Goal: Information Seeking & Learning: Learn about a topic

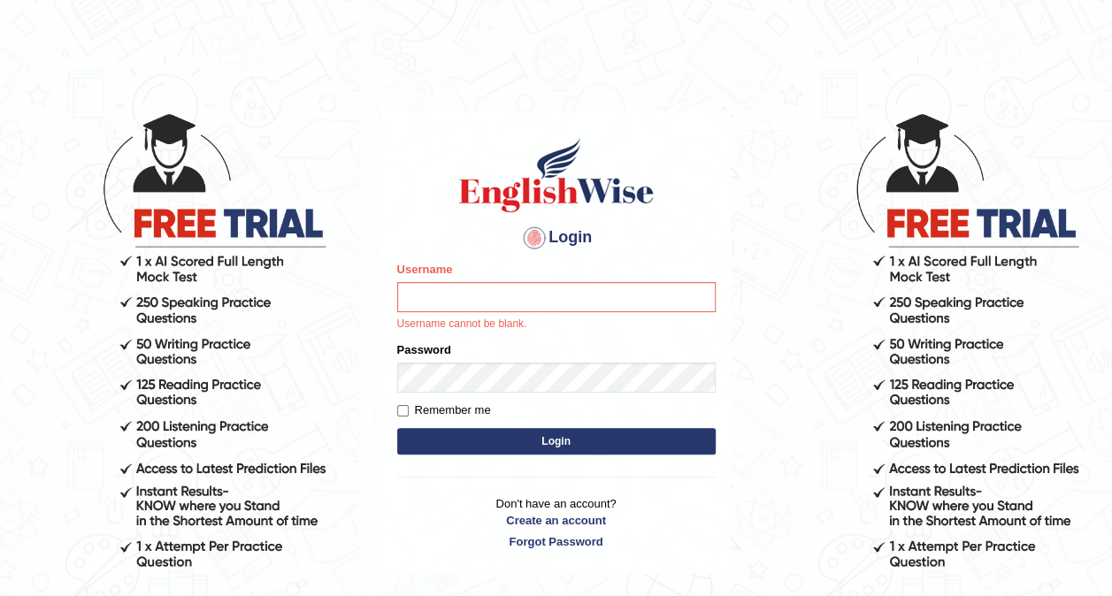
click at [466, 295] on input "Username" at bounding box center [556, 297] width 318 height 30
type input "obehi00"
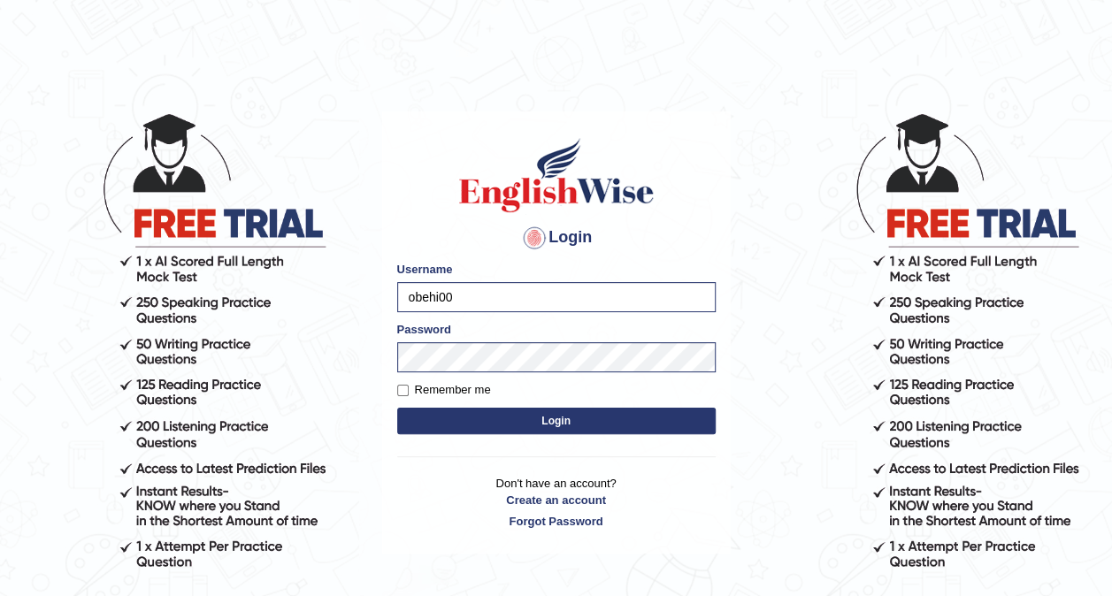
click at [483, 430] on button "Login" at bounding box center [556, 421] width 318 height 27
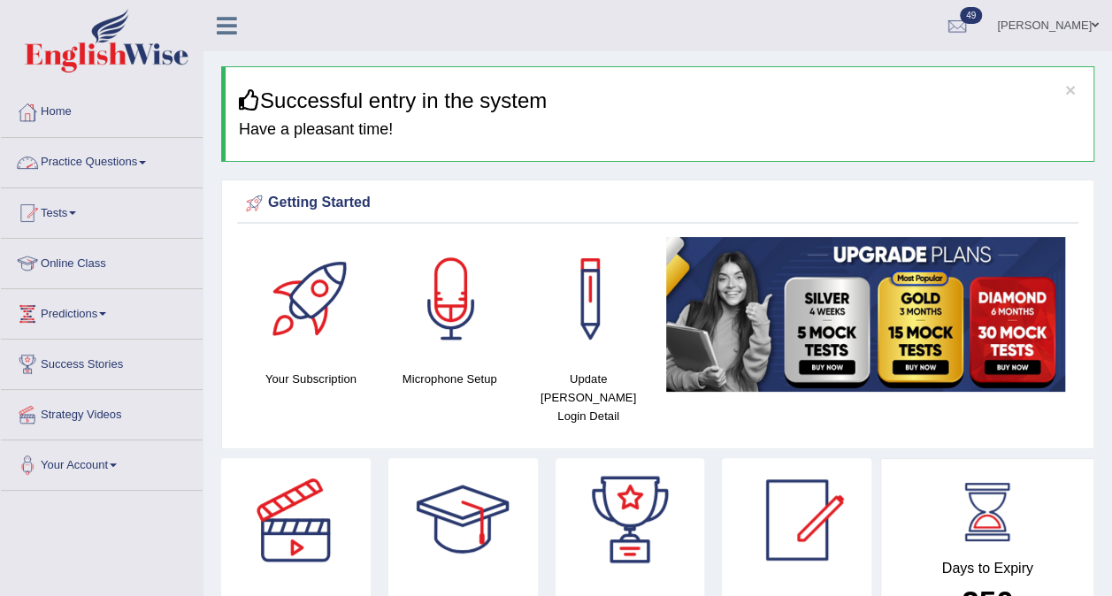
click at [140, 165] on link "Practice Questions" at bounding box center [102, 160] width 202 height 44
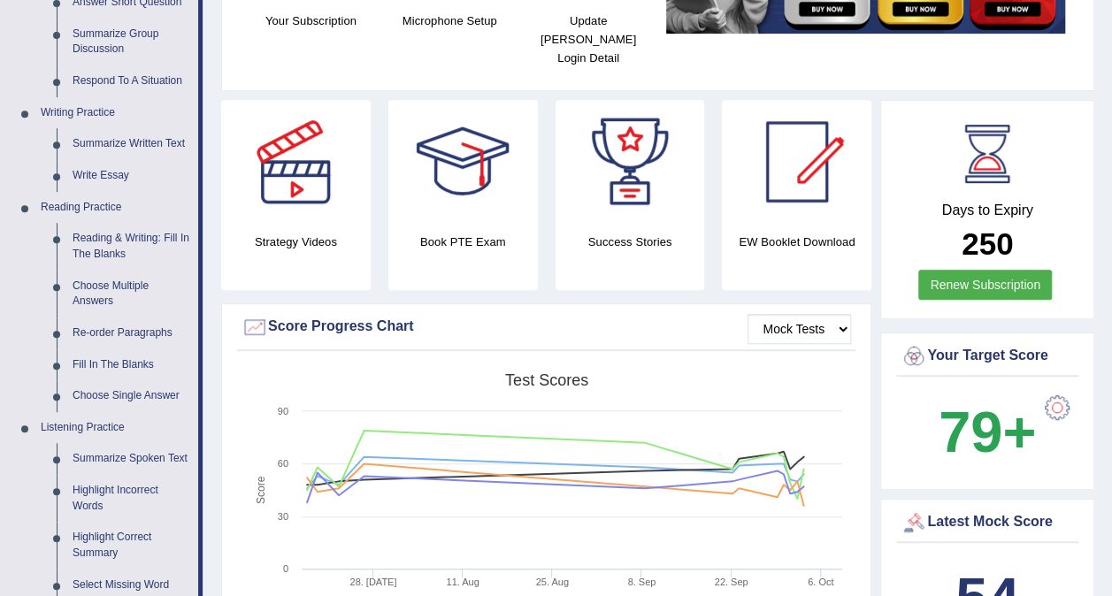
scroll to position [372, 0]
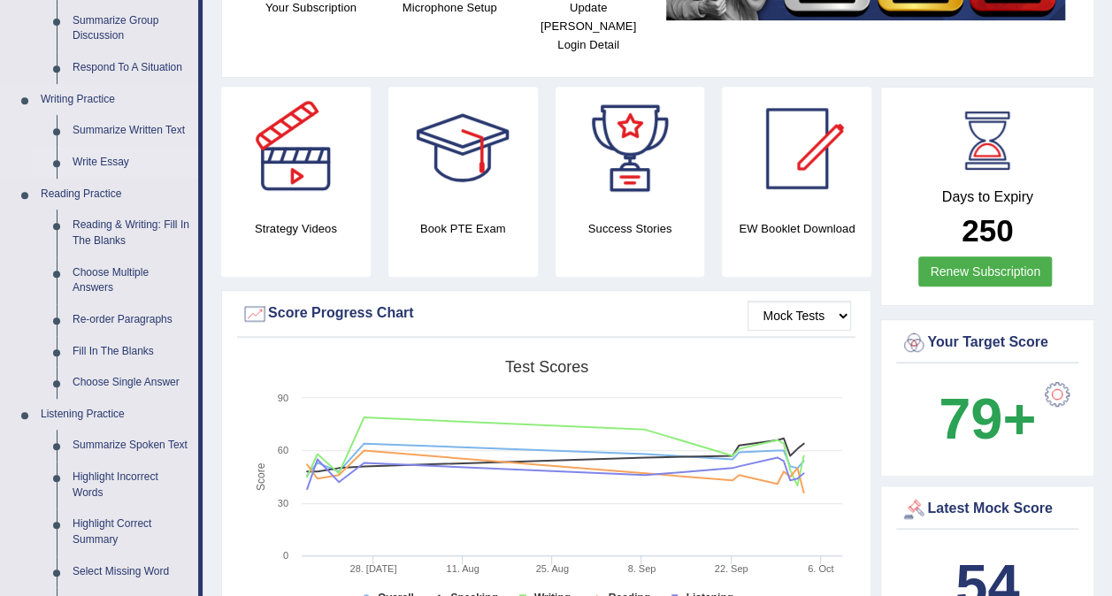
click at [89, 158] on link "Write Essay" at bounding box center [132, 163] width 134 height 32
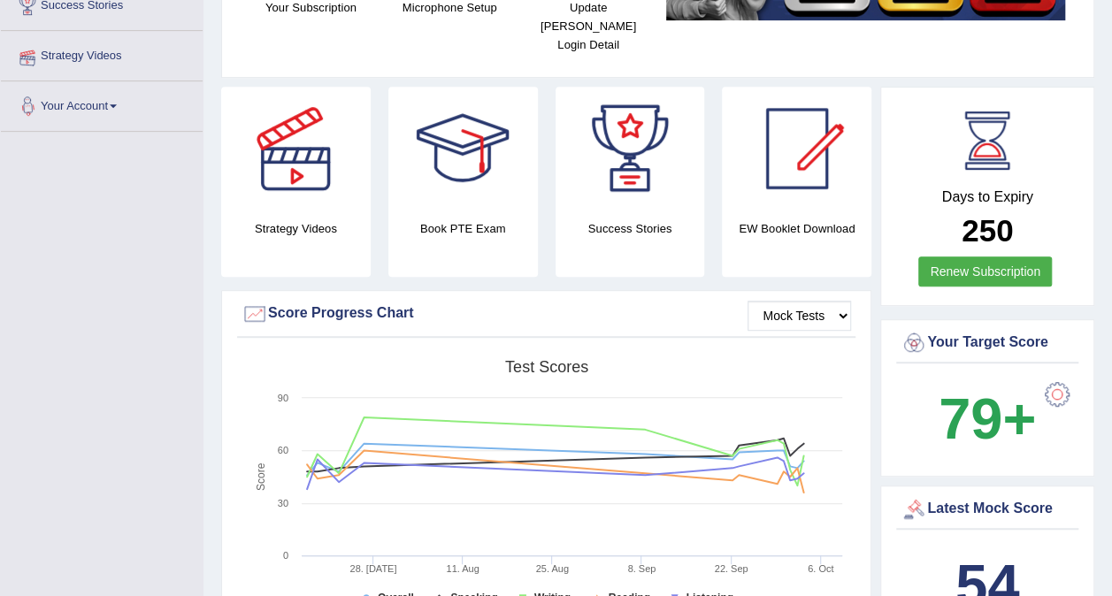
scroll to position [490, 0]
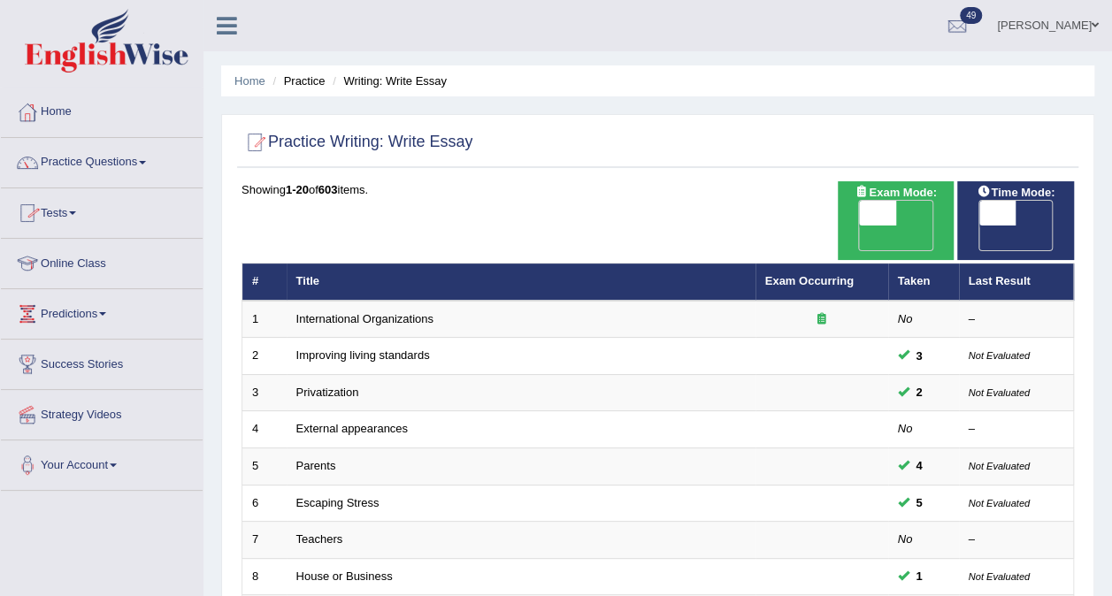
click at [81, 216] on link "Tests" at bounding box center [102, 210] width 202 height 44
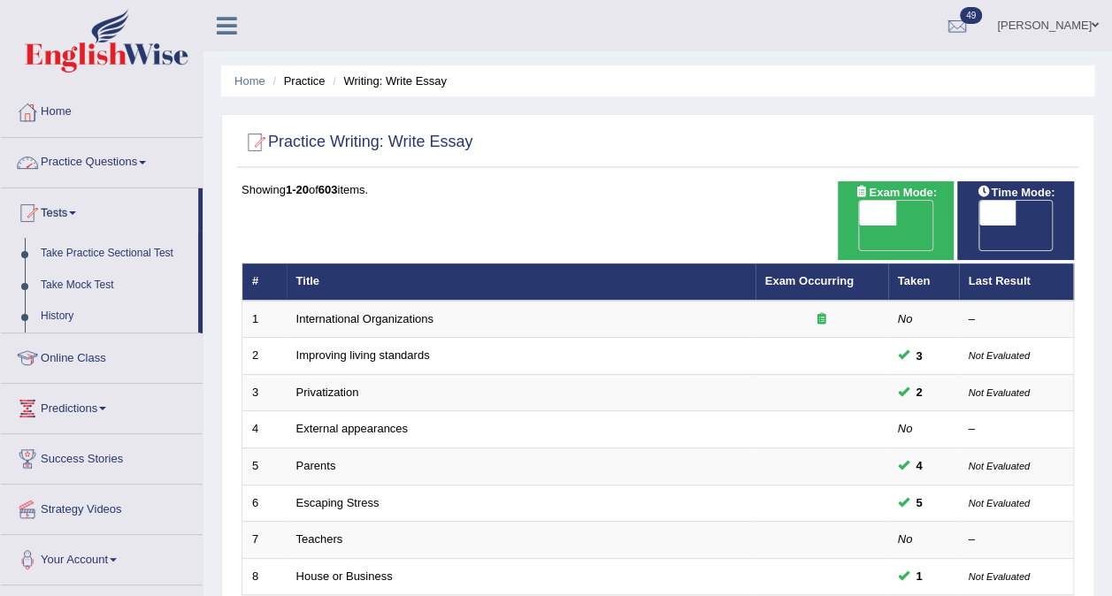
click at [145, 161] on span at bounding box center [142, 163] width 7 height 4
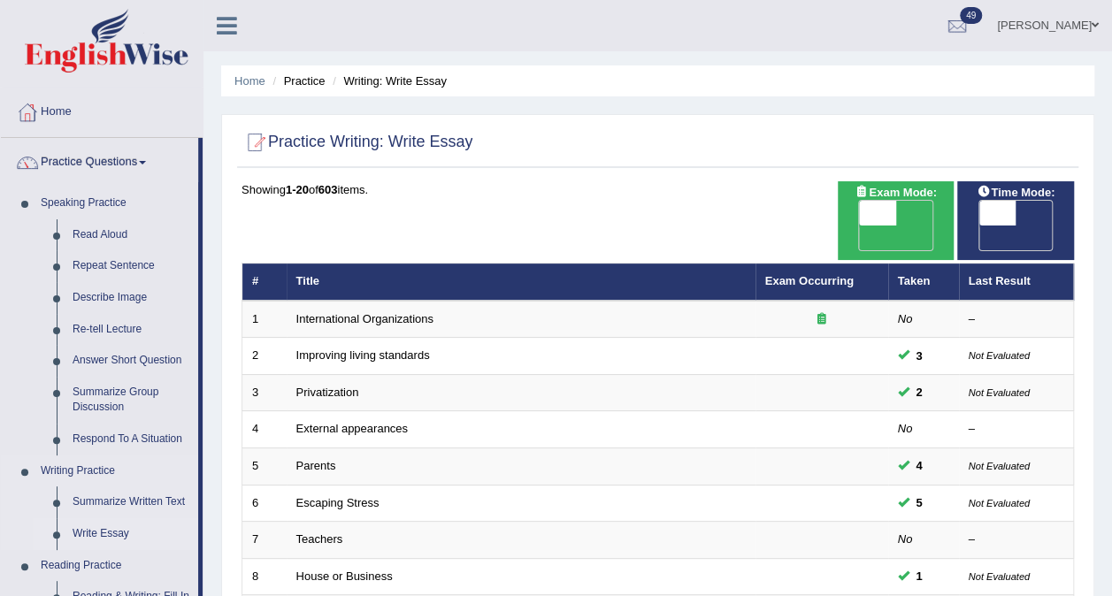
click at [103, 527] on link "Write Essay" at bounding box center [132, 534] width 134 height 32
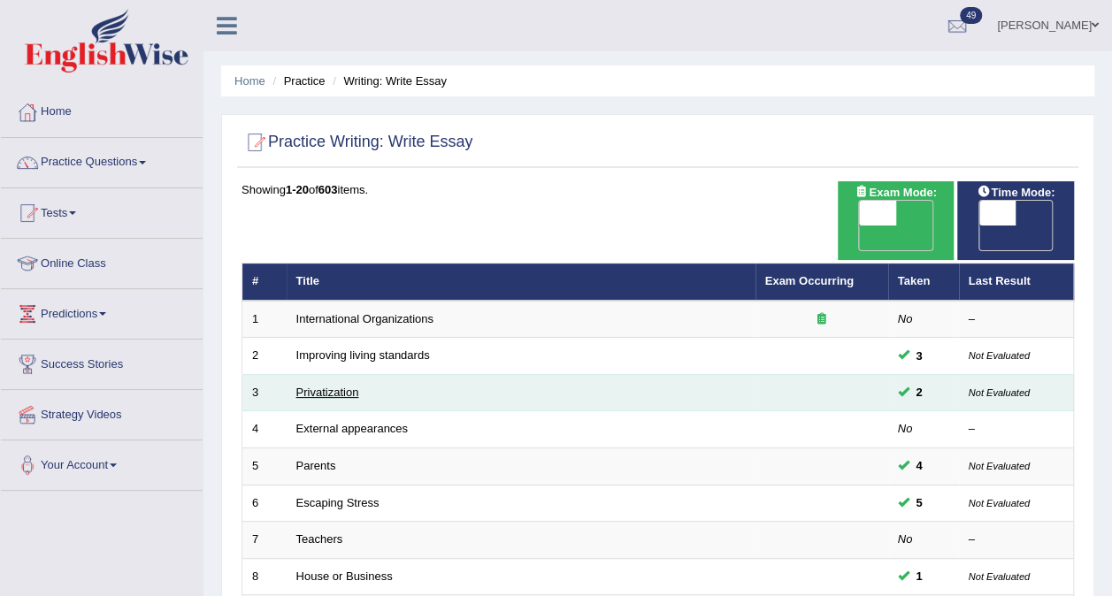
click at [315, 386] on link "Privatization" at bounding box center [327, 392] width 63 height 13
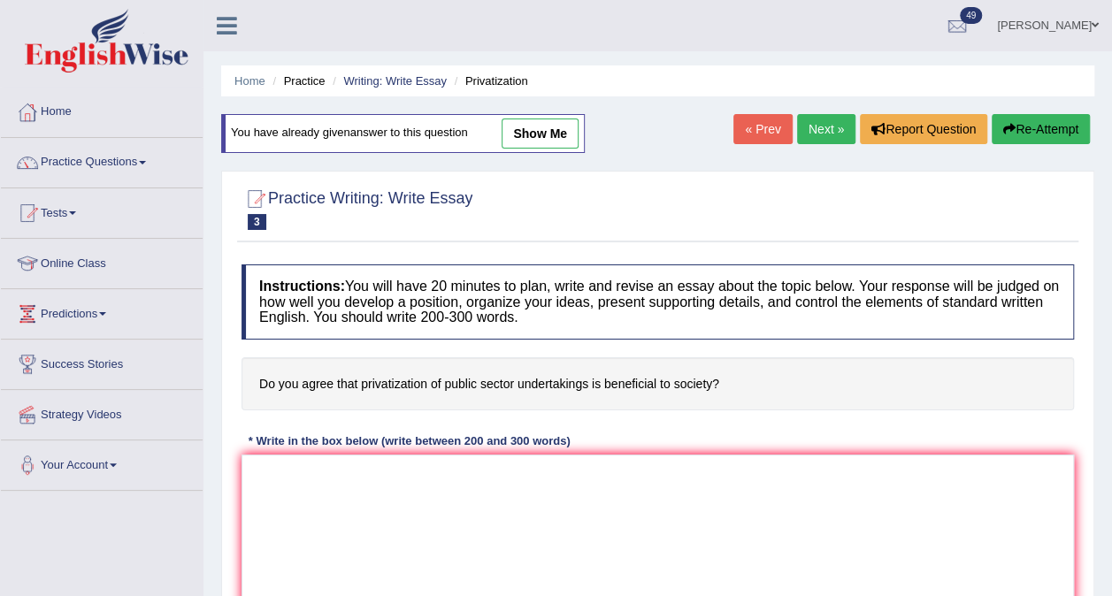
click at [539, 134] on link "show me" at bounding box center [540, 134] width 77 height 30
type textarea "The expanding role of privatization of public sector in contemporary life has g…"
